Goal: Task Accomplishment & Management: Manage account settings

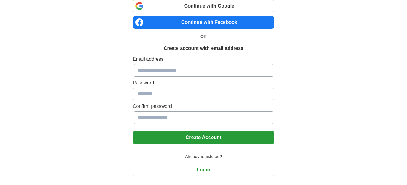
scroll to position [46, 0]
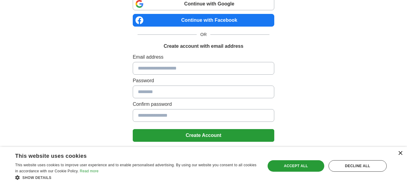
click at [399, 154] on div "×" at bounding box center [400, 154] width 5 height 5
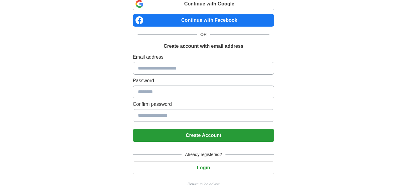
click at [203, 170] on button "Login" at bounding box center [204, 168] width 142 height 13
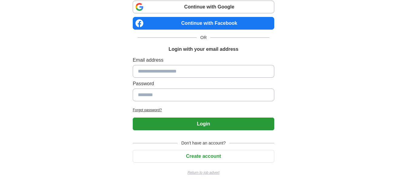
scroll to position [43, 0]
click at [188, 74] on input at bounding box center [204, 71] width 142 height 13
type input "**********"
click at [168, 95] on input at bounding box center [204, 95] width 142 height 13
type input "**********"
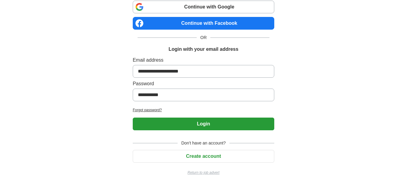
click at [205, 120] on button "Login" at bounding box center [204, 124] width 142 height 13
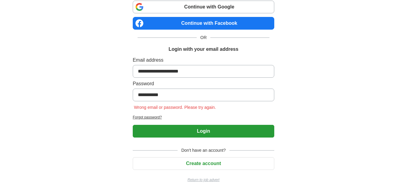
click at [156, 116] on h2 "Forgot password?" at bounding box center [204, 117] width 142 height 5
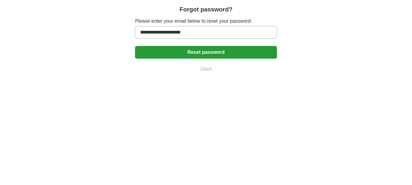
click at [222, 52] on button "Reset password" at bounding box center [206, 52] width 142 height 13
